Goal: Find specific page/section: Find specific page/section

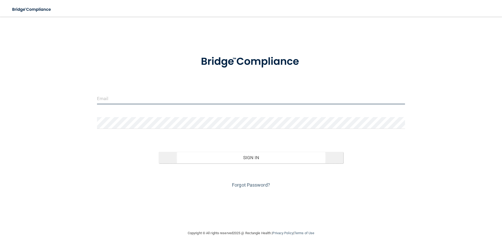
type input "[EMAIL_ADDRESS][DOMAIN_NAME]"
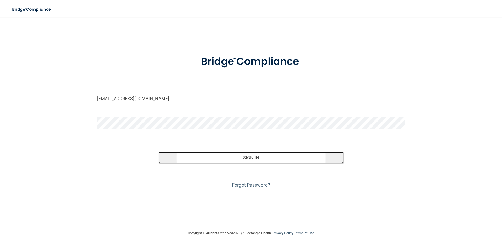
click at [314, 159] on button "Sign In" at bounding box center [251, 158] width 185 height 12
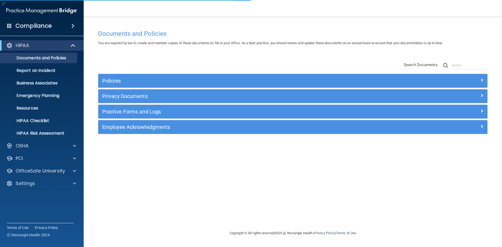
click at [51, 24] on div "Compliance" at bounding box center [42, 26] width 84 height 12
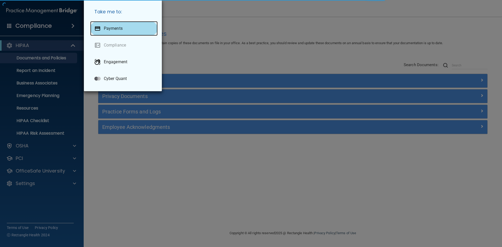
click at [113, 27] on p "Payments" at bounding box center [113, 28] width 19 height 5
